Goal: Obtain resource: Download file/media

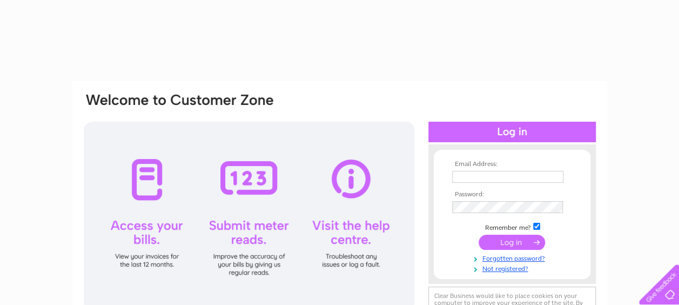
type input "[EMAIL_ADDRESS][DOMAIN_NAME]"
click at [497, 242] on input "submit" at bounding box center [512, 242] width 66 height 15
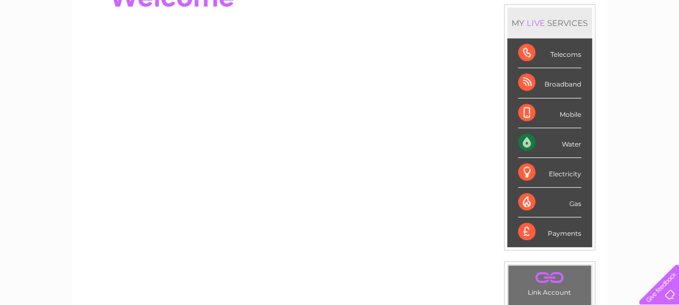
scroll to position [78, 0]
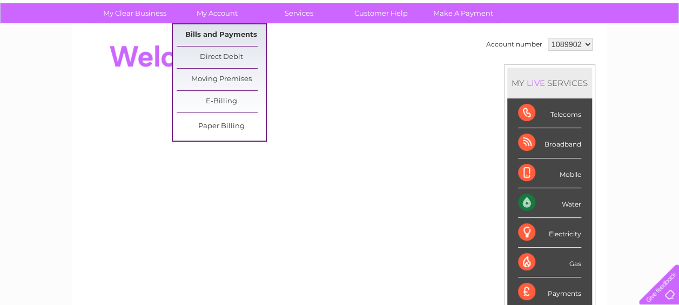
click at [230, 28] on link "Bills and Payments" at bounding box center [221, 35] width 89 height 22
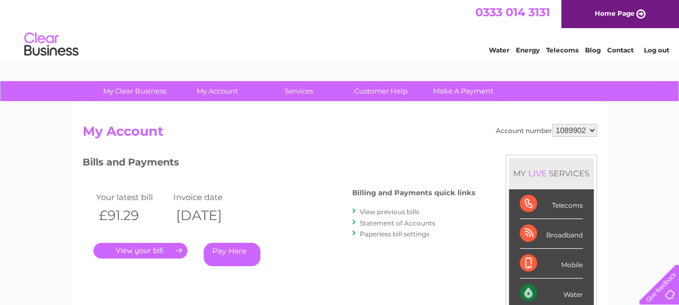
click at [151, 251] on link "." at bounding box center [140, 251] width 94 height 16
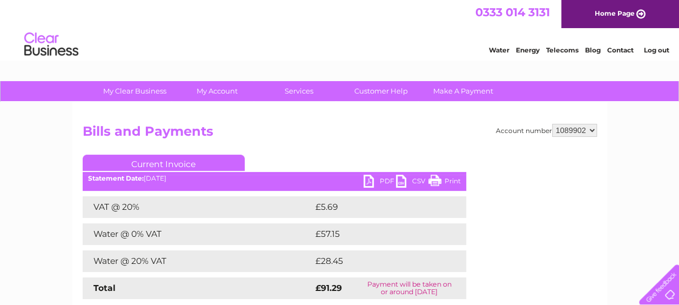
click at [375, 177] on link "PDF" at bounding box center [380, 183] width 32 height 16
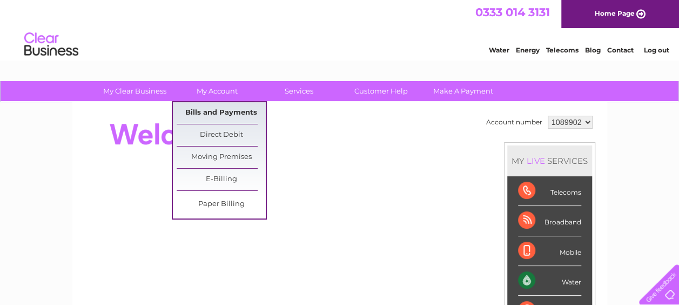
click at [239, 109] on link "Bills and Payments" at bounding box center [221, 113] width 89 height 22
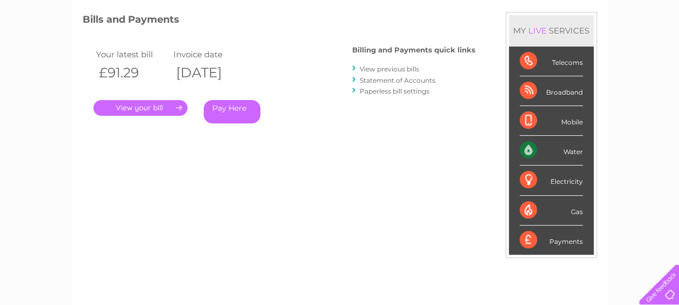
scroll to position [143, 0]
click at [406, 68] on link "View previous bills" at bounding box center [389, 68] width 59 height 8
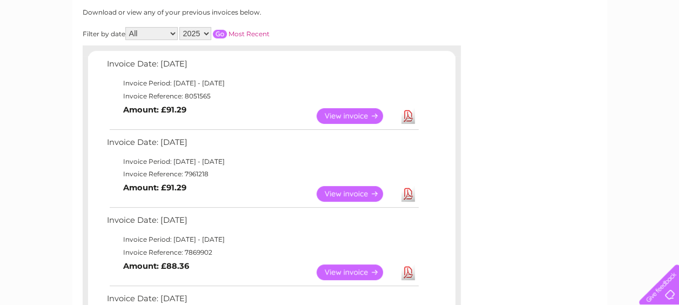
scroll to position [171, 0]
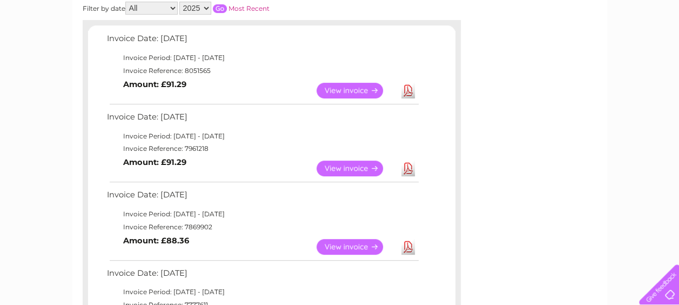
click at [406, 169] on link "Download" at bounding box center [409, 169] width 14 height 16
